Goal: Navigation & Orientation: Find specific page/section

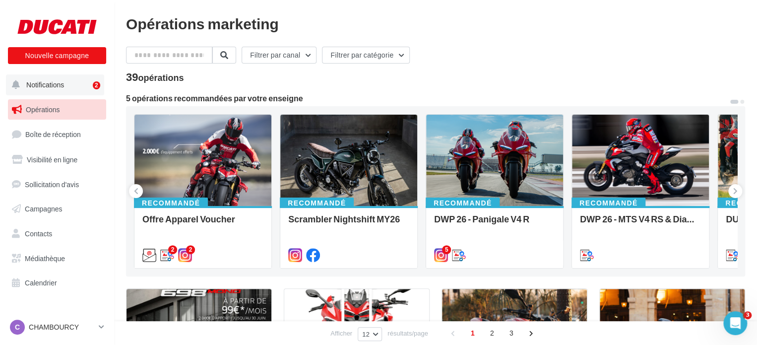
click at [54, 80] on button "Notifications 2" at bounding box center [55, 84] width 98 height 21
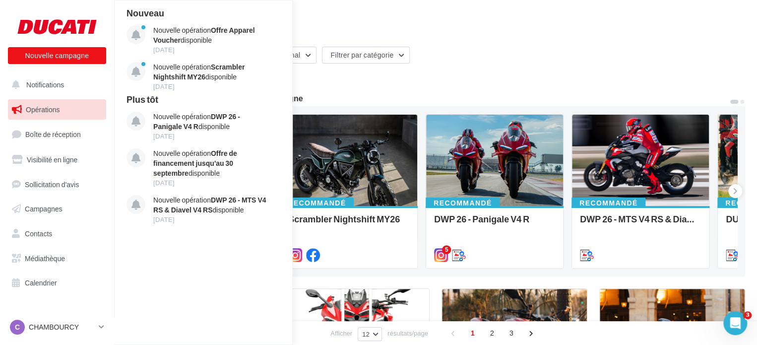
click at [54, 111] on span "Opérations" at bounding box center [43, 109] width 34 height 8
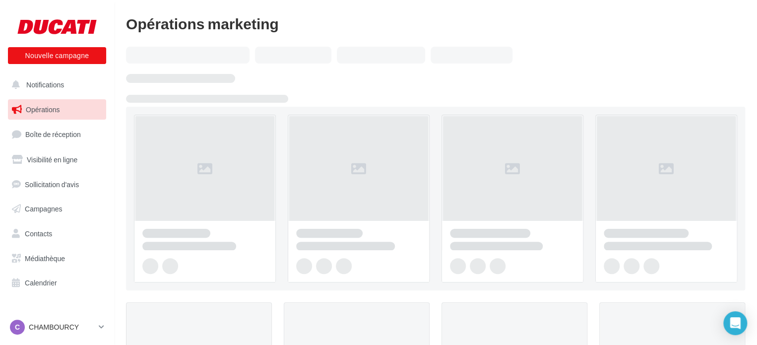
click at [56, 132] on span "Boîte de réception" at bounding box center [53, 134] width 56 height 8
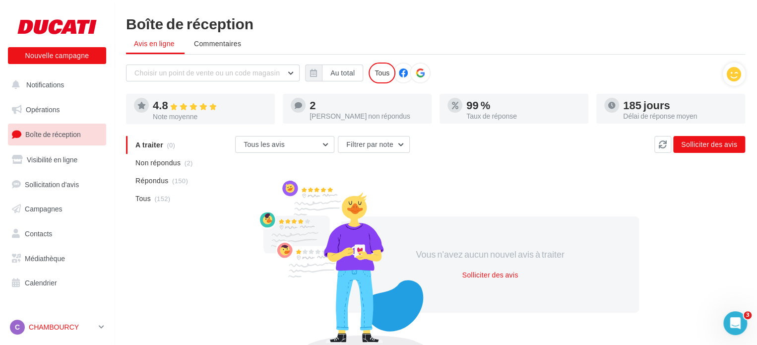
click at [49, 322] on p "CHAMBOURCY" at bounding box center [62, 327] width 66 height 10
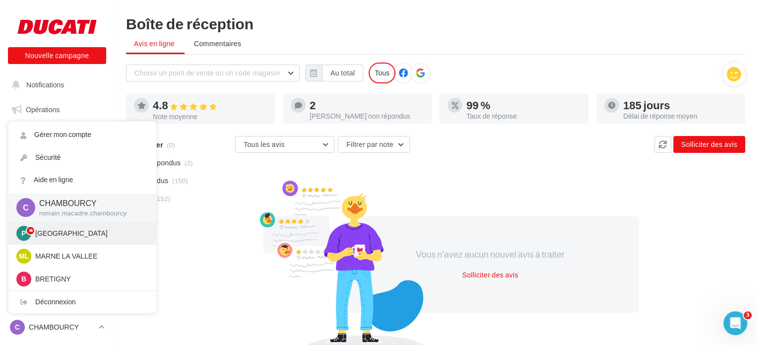
click at [49, 236] on p "[GEOGRAPHIC_DATA]" at bounding box center [89, 233] width 109 height 10
